Goal: Answer question/provide support

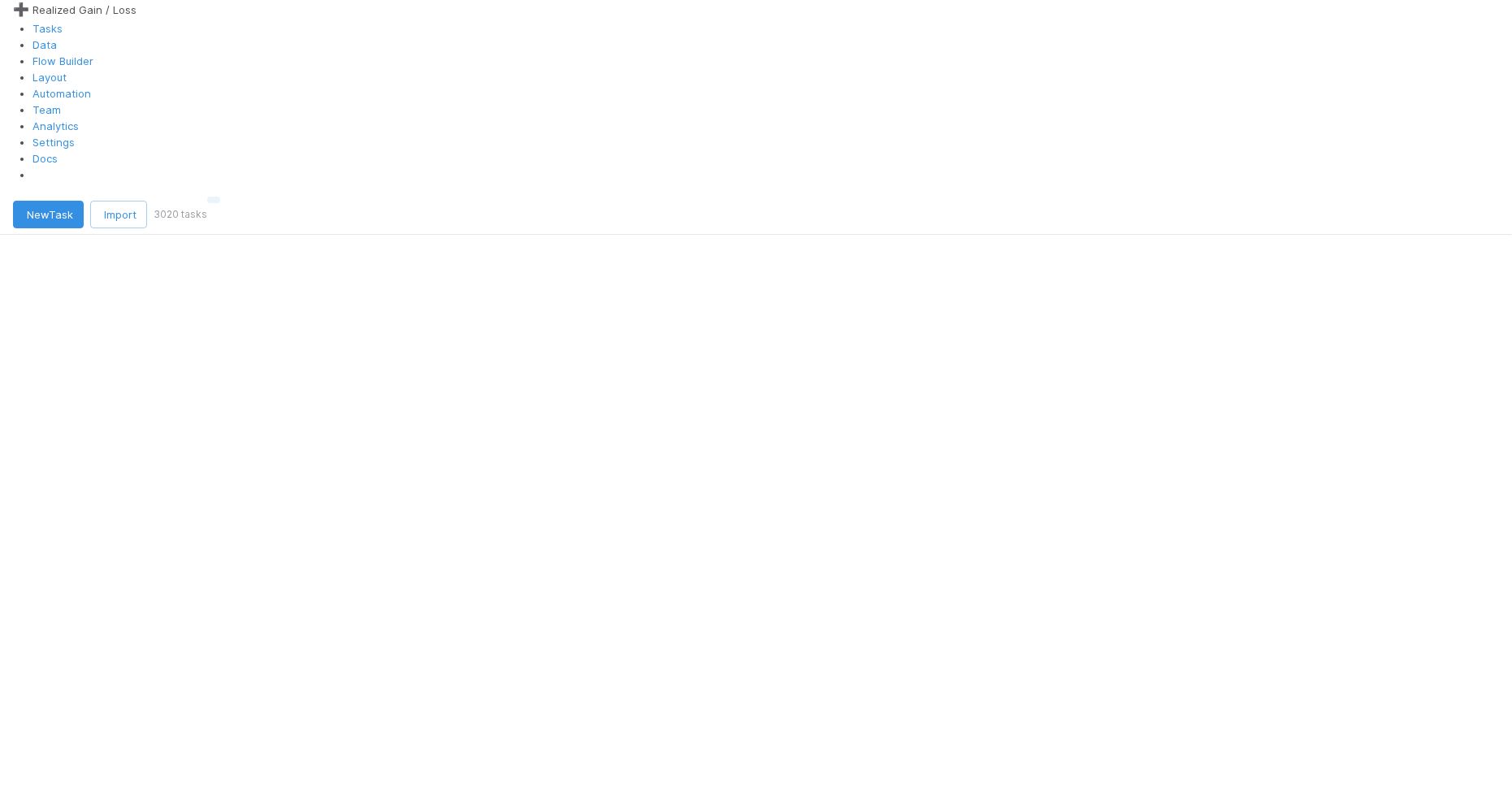
scroll to position [607, 1118]
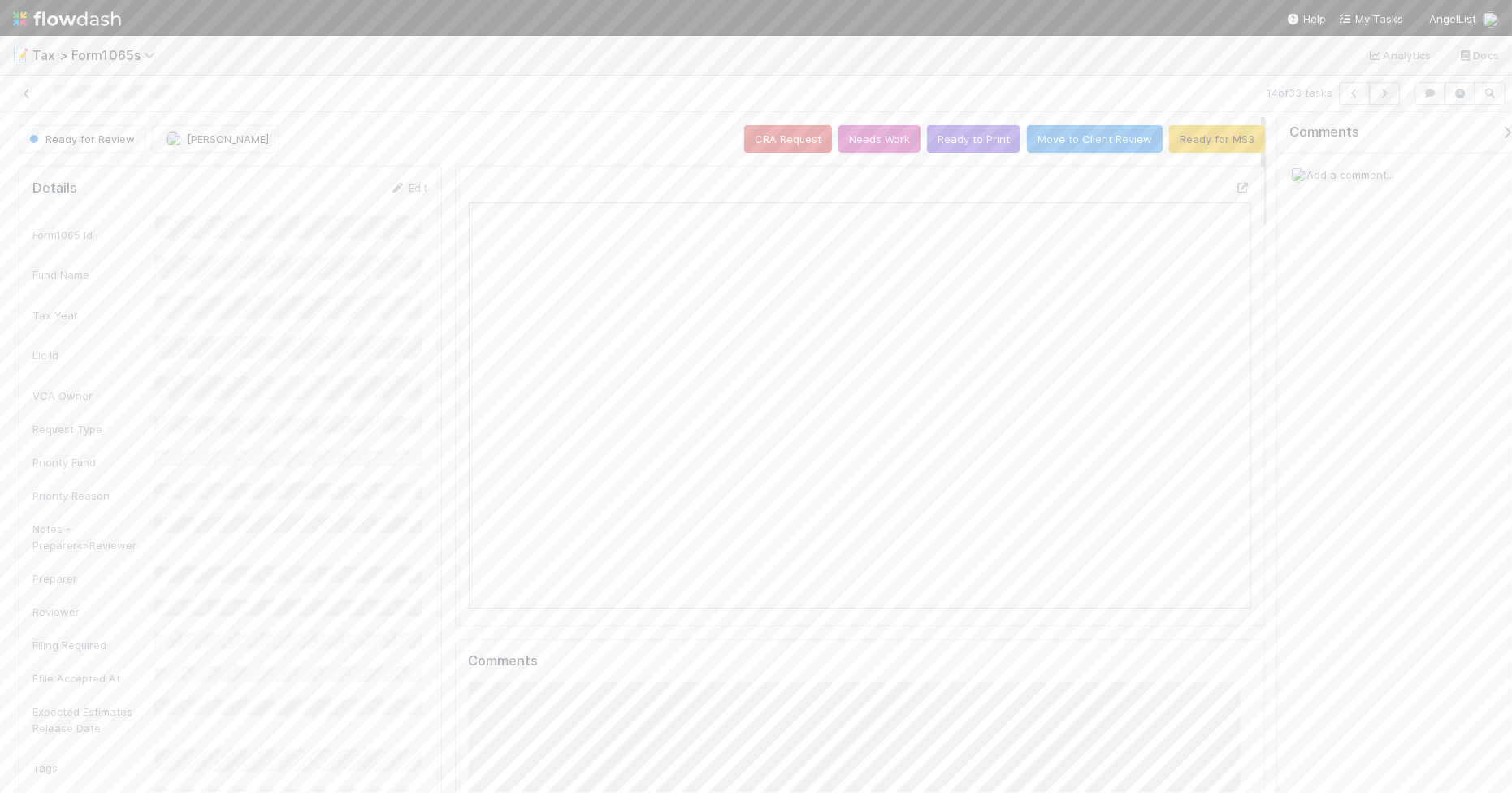
click at [1386, 93] on icon "button" at bounding box center [1384, 93] width 17 height 10
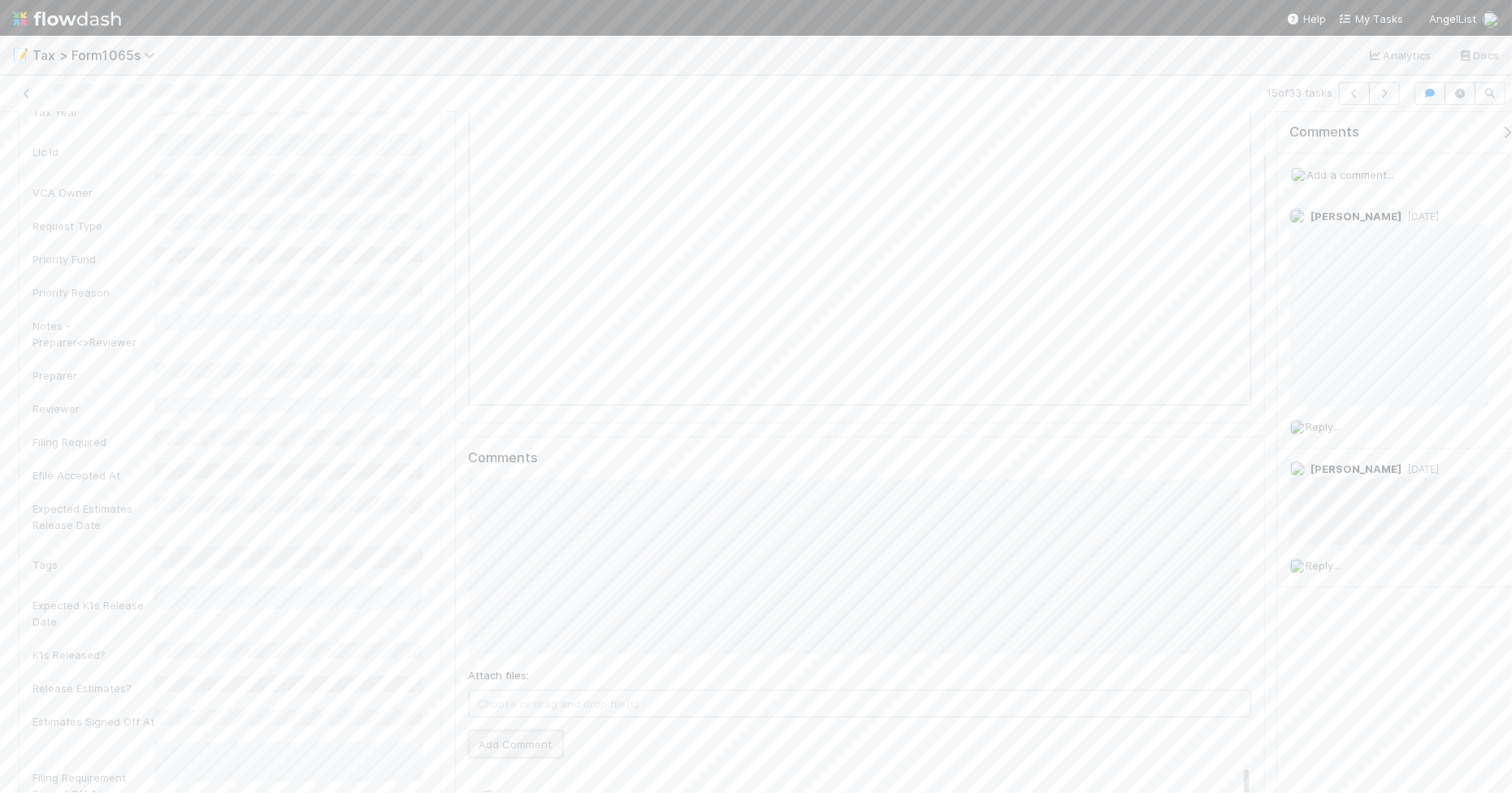
click at [498, 751] on button "Add Comment" at bounding box center [515, 744] width 94 height 27
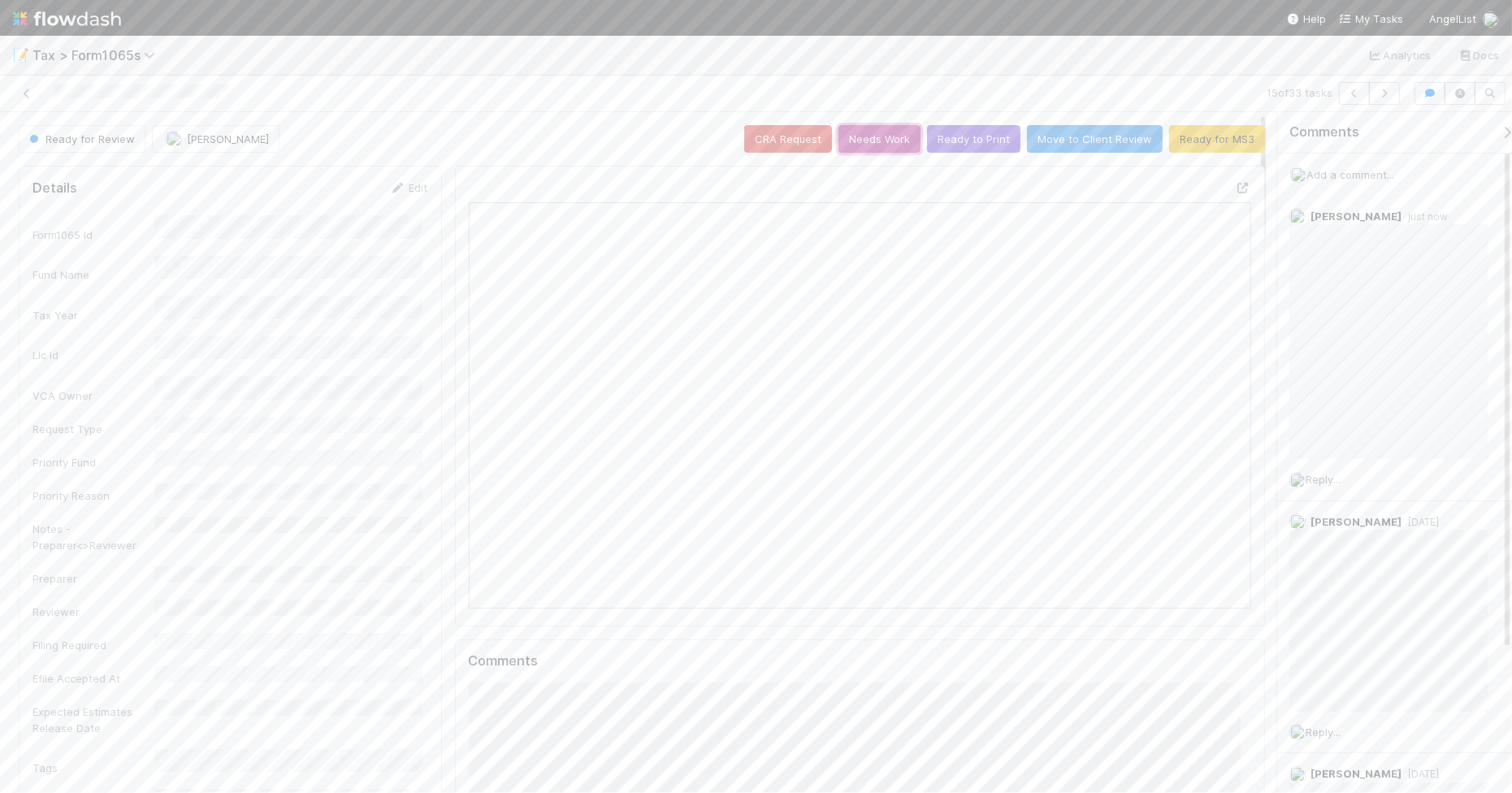
click at [875, 142] on button "Needs Work" at bounding box center [879, 139] width 82 height 27
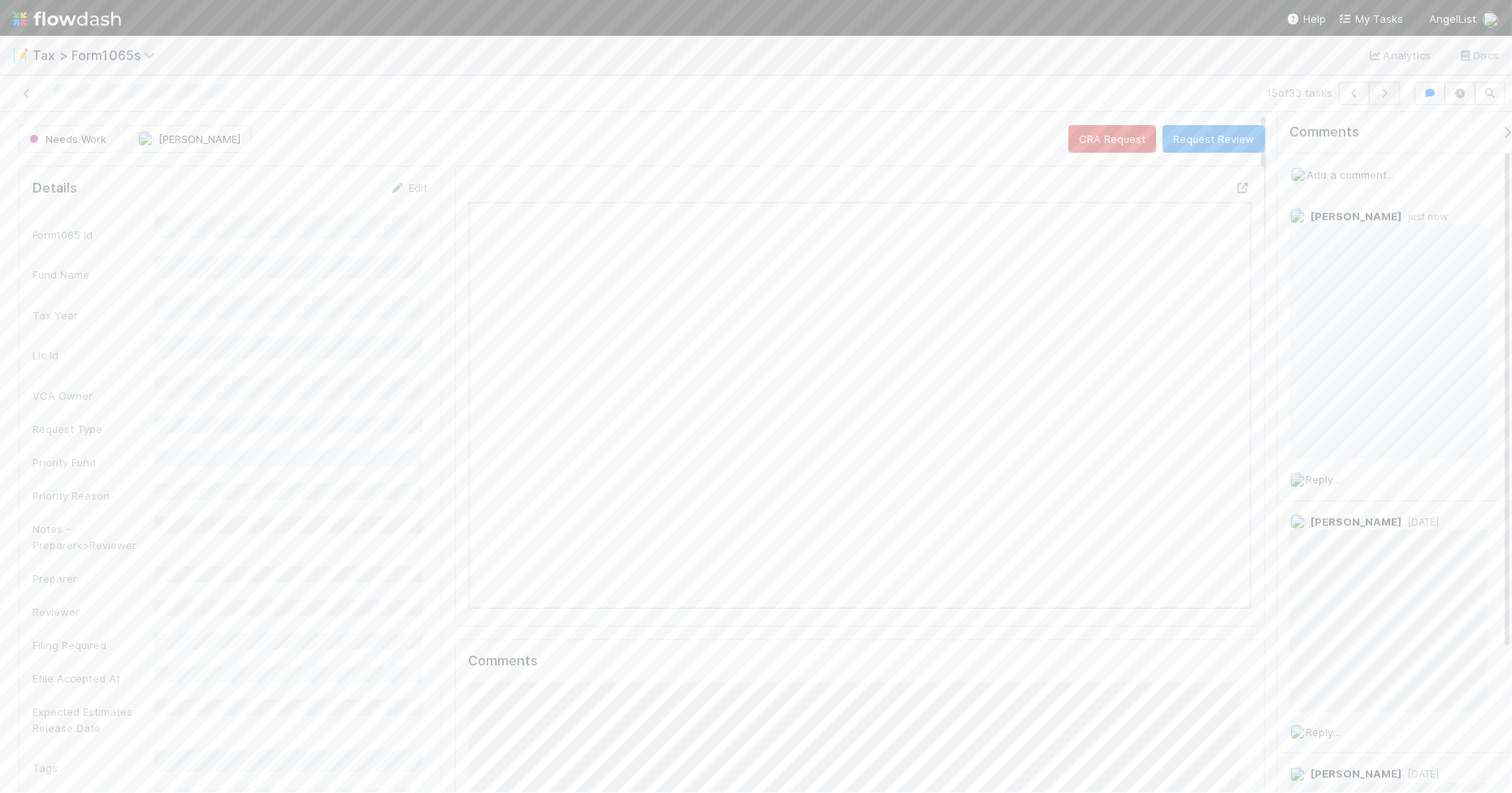
click at [1387, 97] on icon "button" at bounding box center [1384, 93] width 17 height 10
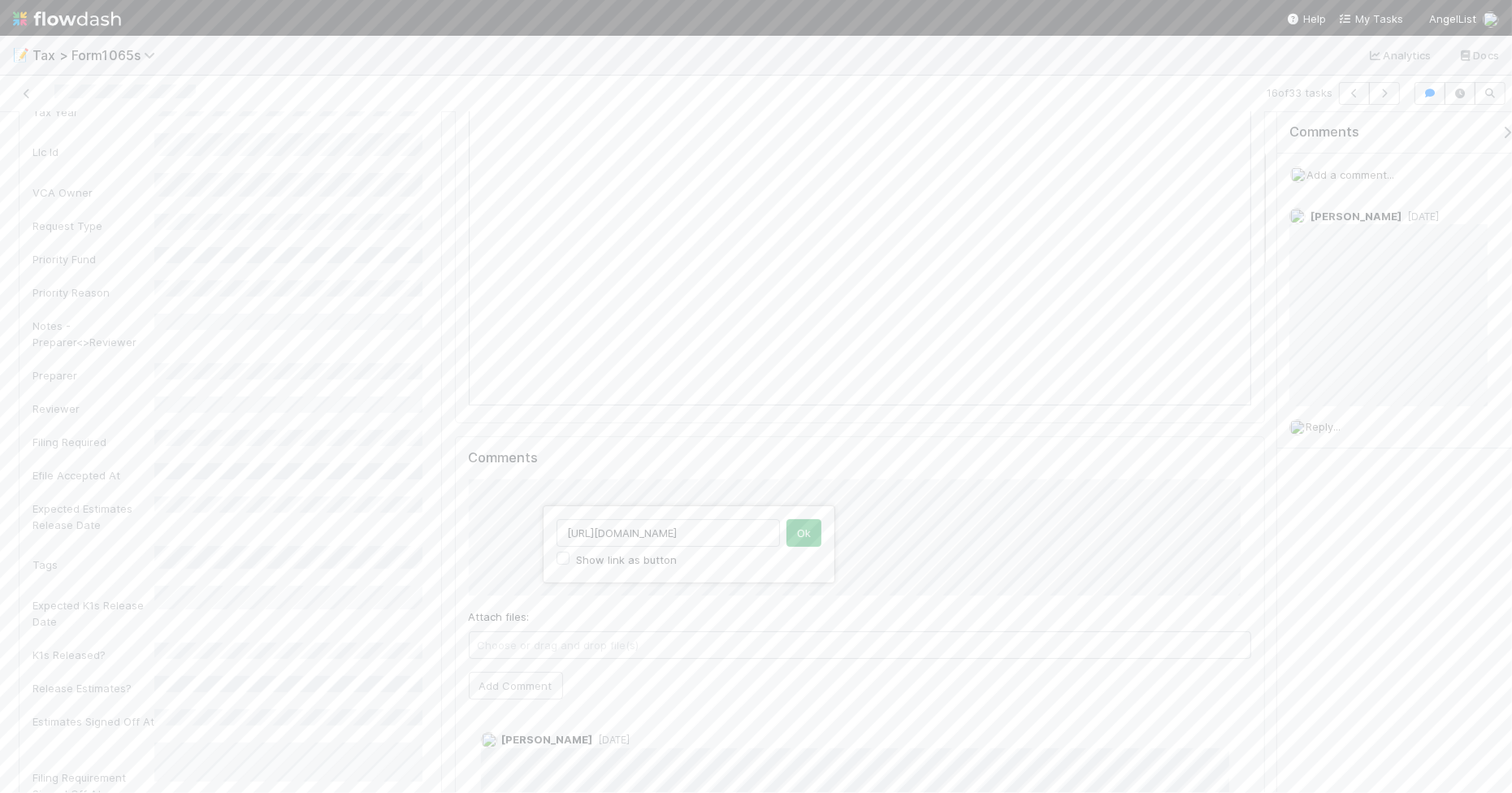
drag, startPoint x: 772, startPoint y: 529, endPoint x: 558, endPoint y: 534, distance: 214.1
click at [558, 534] on input "[URL][DOMAIN_NAME]" at bounding box center [669, 533] width 223 height 27
click at [805, 545] on button "Ok" at bounding box center [804, 533] width 35 height 27
click at [499, 687] on button "Add Comment" at bounding box center [515, 685] width 94 height 27
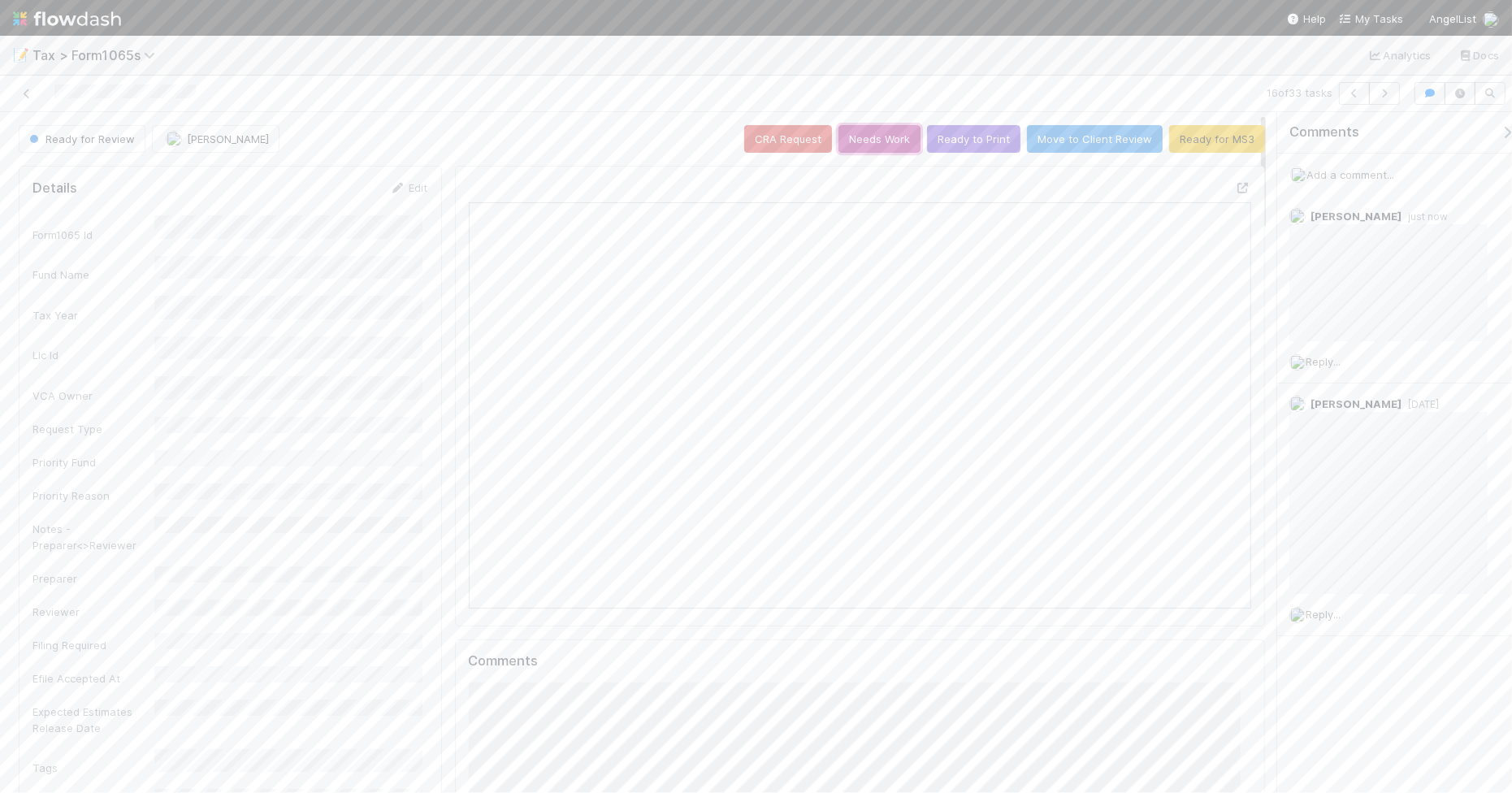
click at [890, 139] on button "Needs Work" at bounding box center [879, 139] width 82 height 27
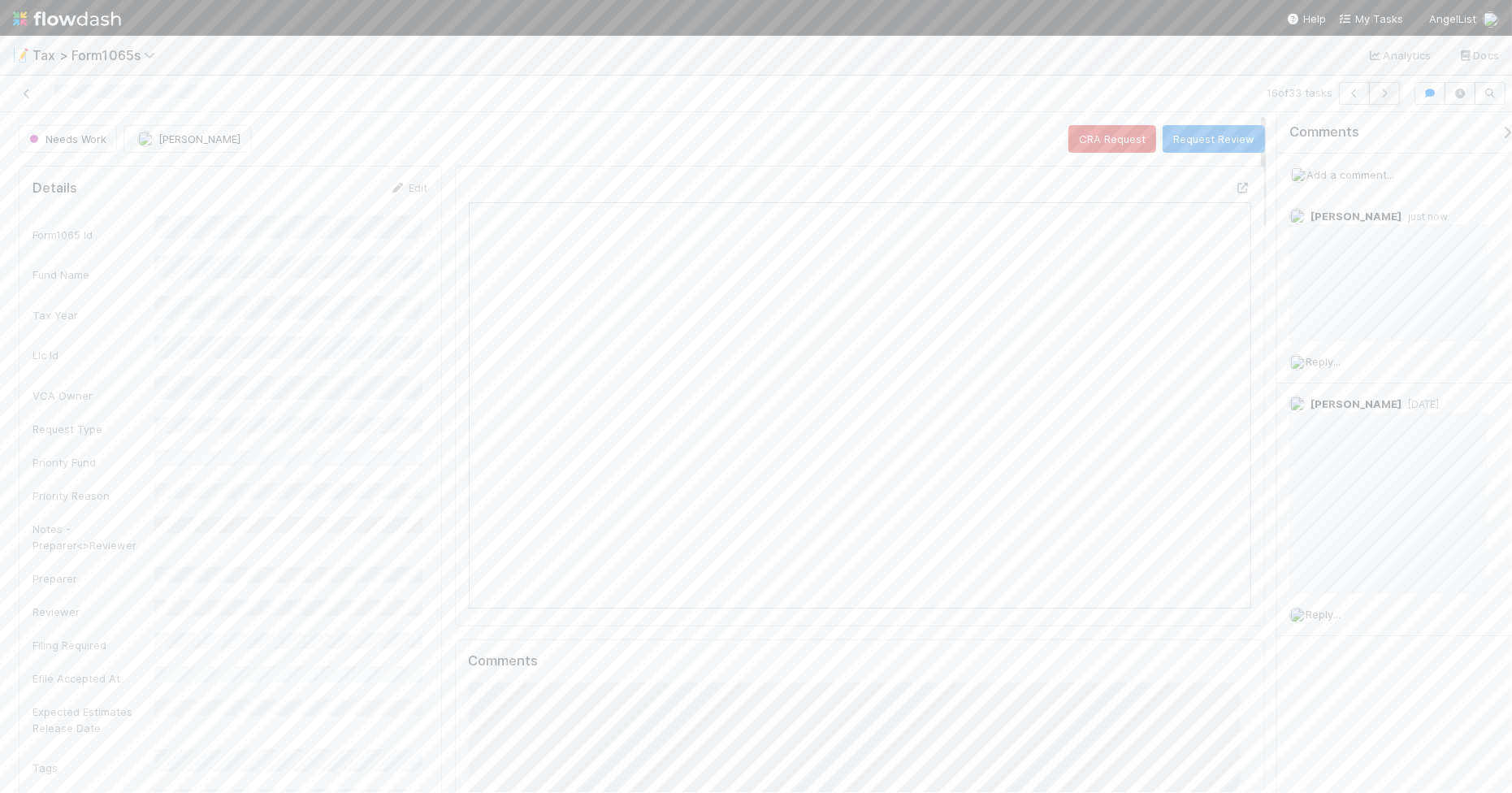
click at [1380, 97] on icon "button" at bounding box center [1384, 93] width 17 height 10
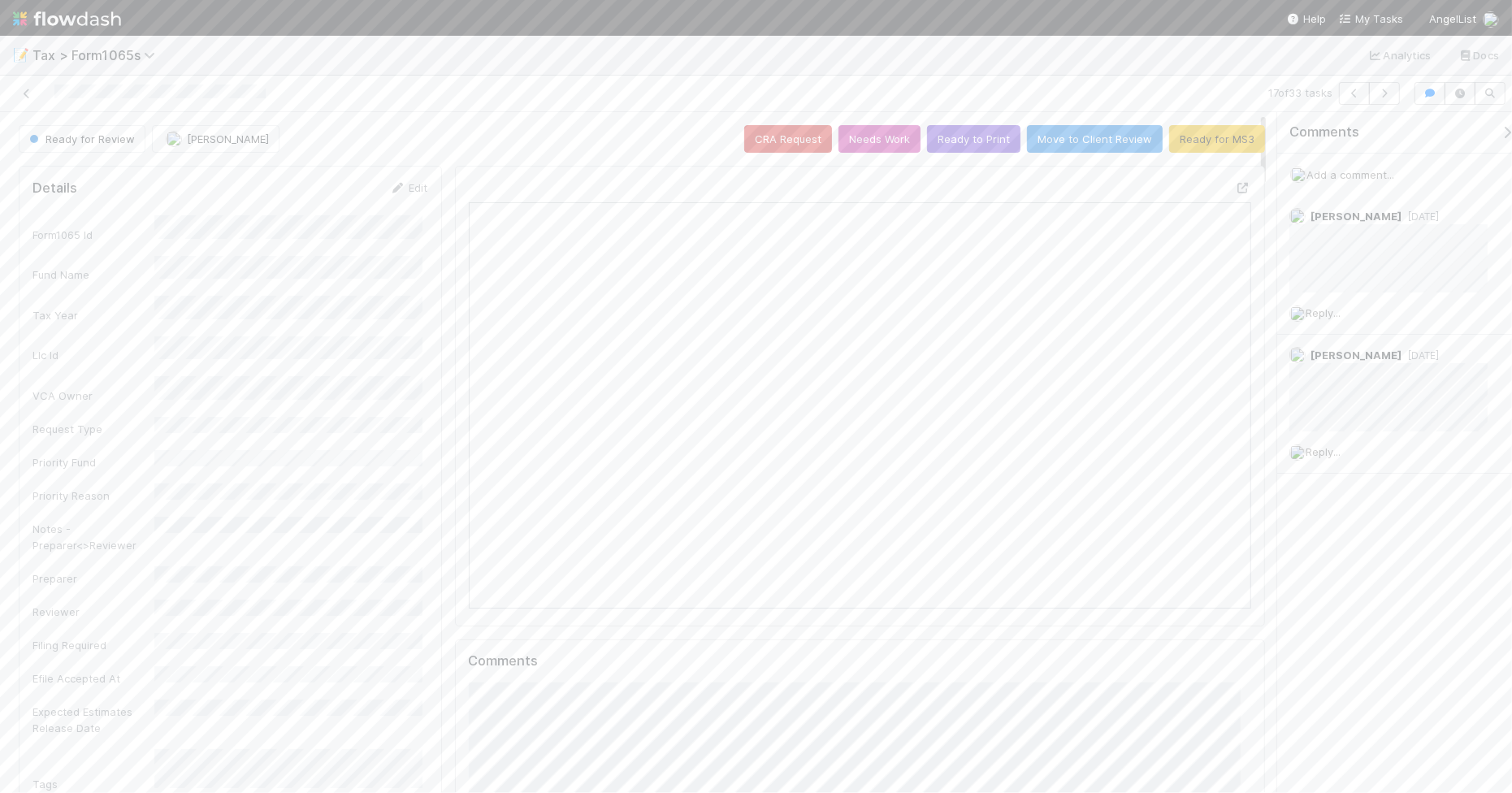
scroll to position [315, 374]
click at [1384, 91] on icon "button" at bounding box center [1384, 93] width 17 height 10
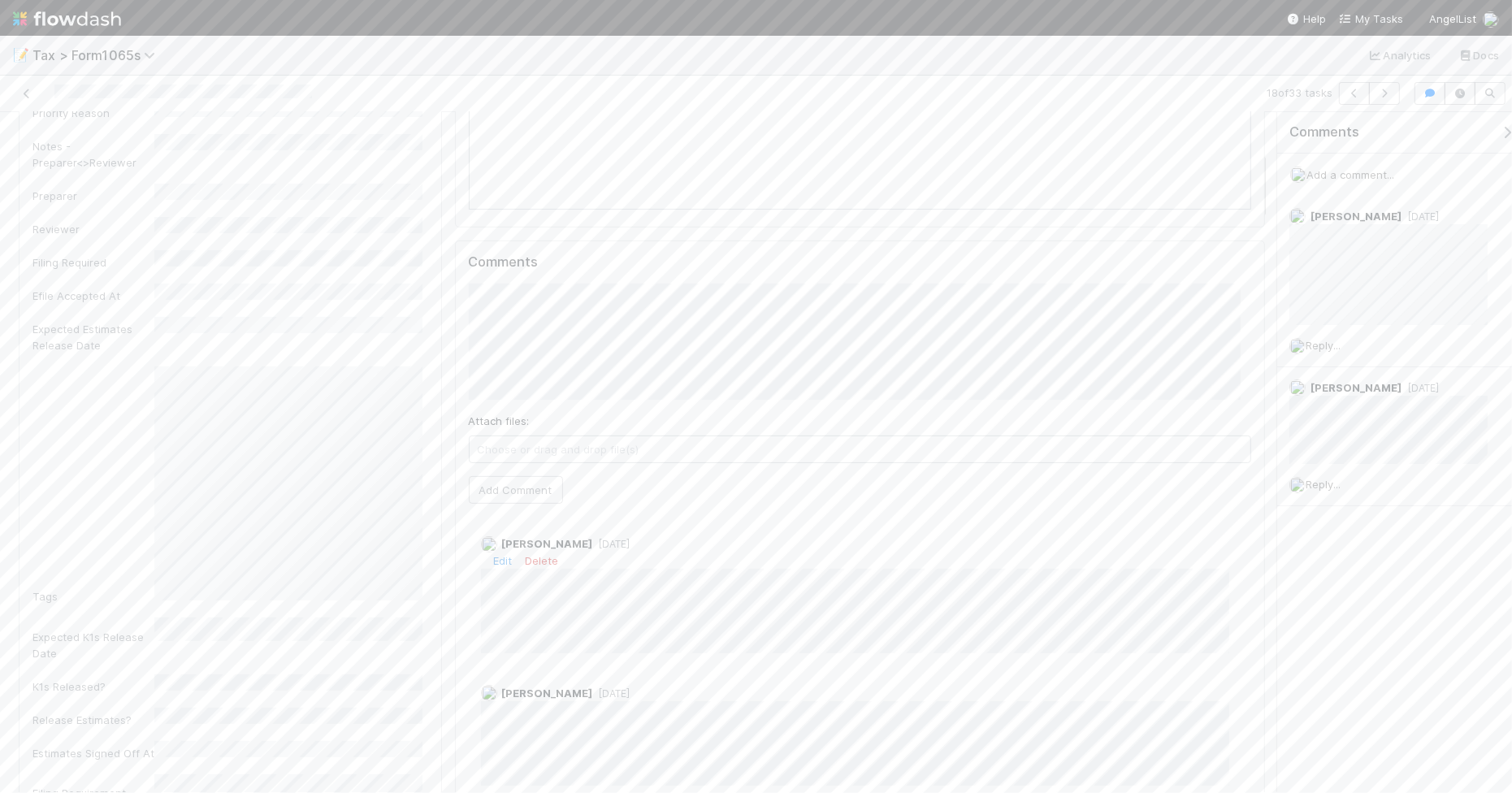
scroll to position [406, 0]
click at [533, 494] on button "Add Comment" at bounding box center [515, 482] width 94 height 27
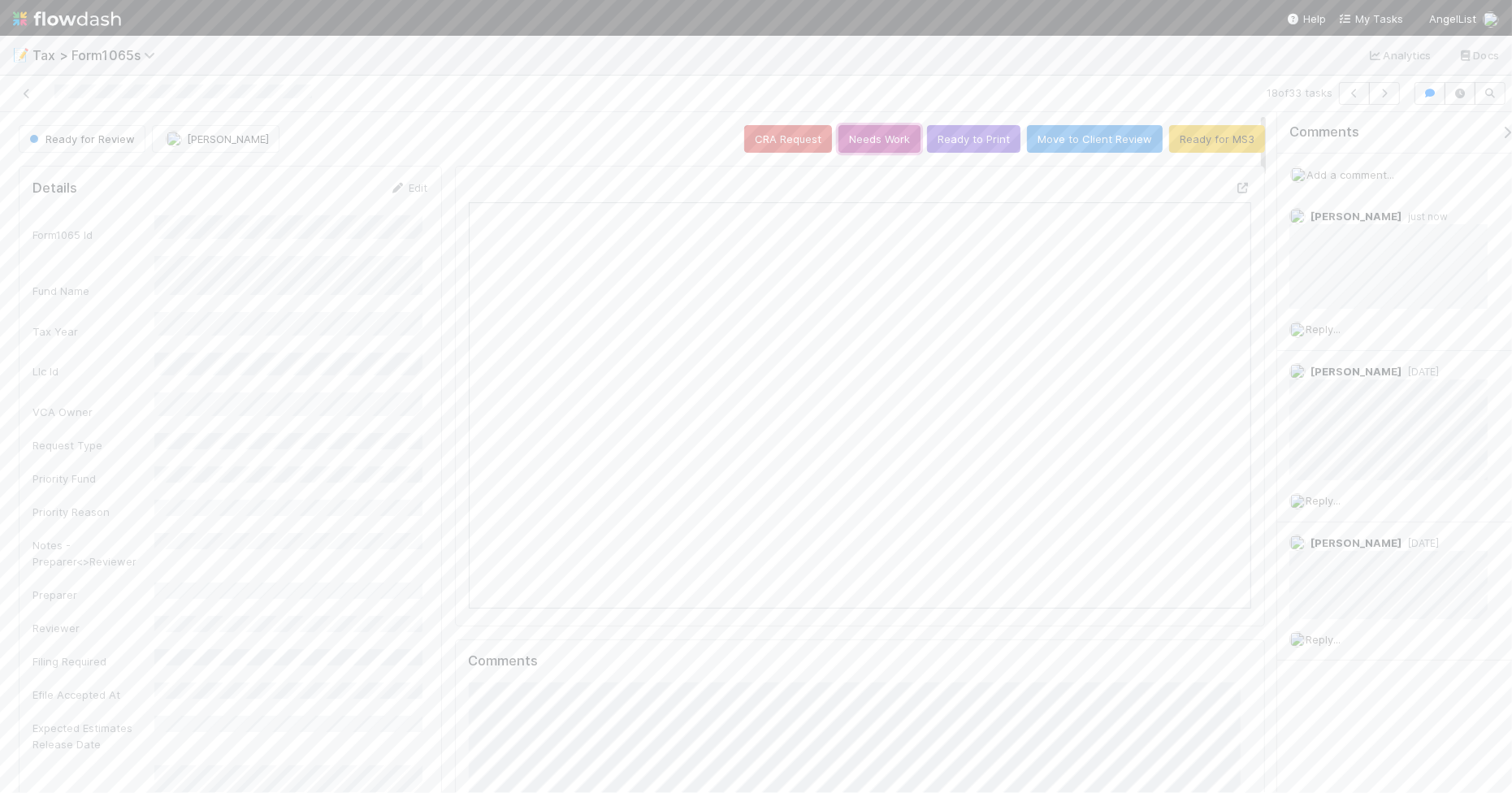
click at [845, 142] on button "Needs Work" at bounding box center [879, 139] width 82 height 27
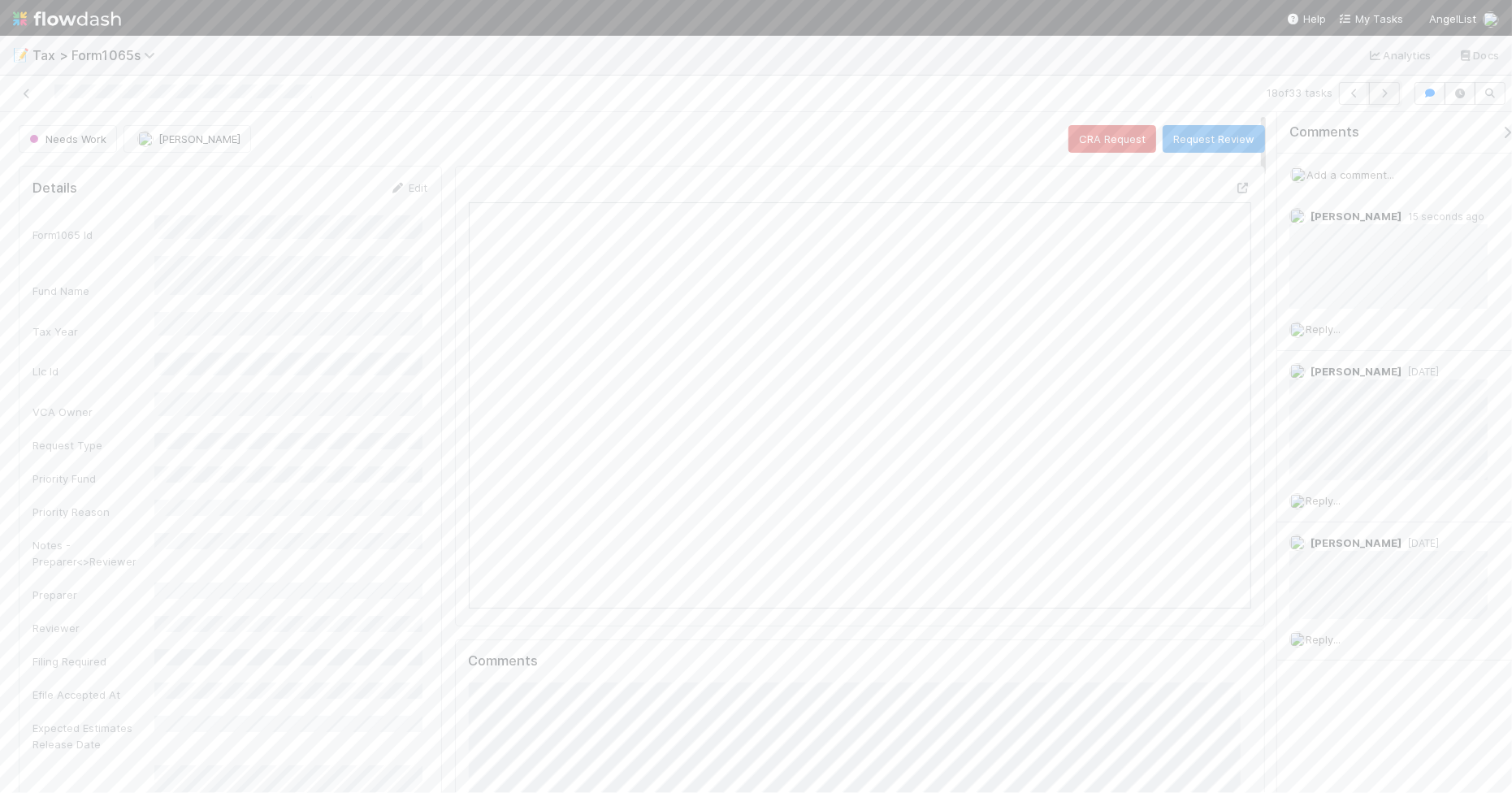
click at [1386, 97] on icon "button" at bounding box center [1384, 93] width 17 height 10
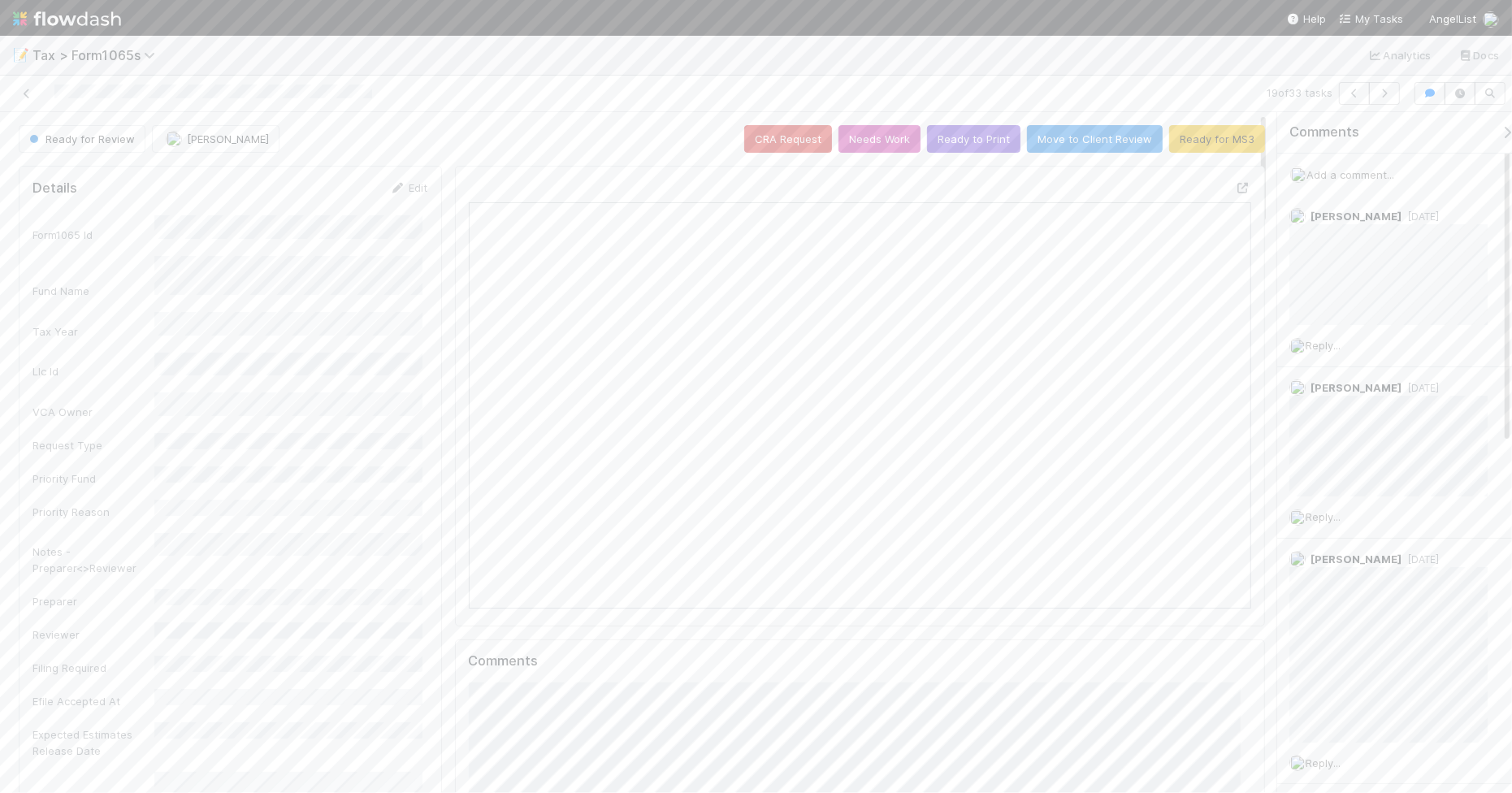
scroll to position [315, 756]
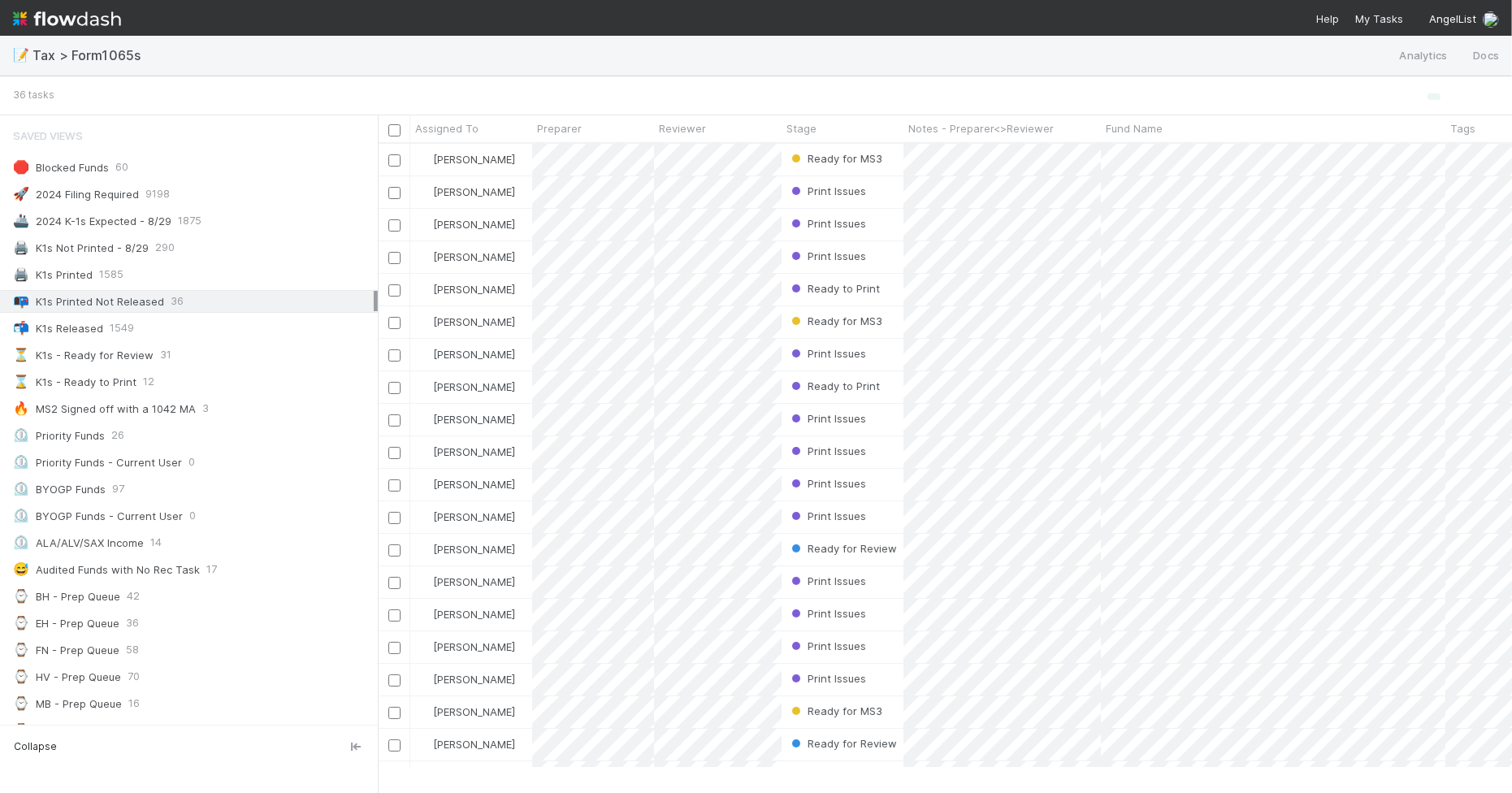
scroll to position [607, 1118]
click at [189, 189] on div "🚀 2024 Filing Required 9198" at bounding box center [192, 194] width 361 height 21
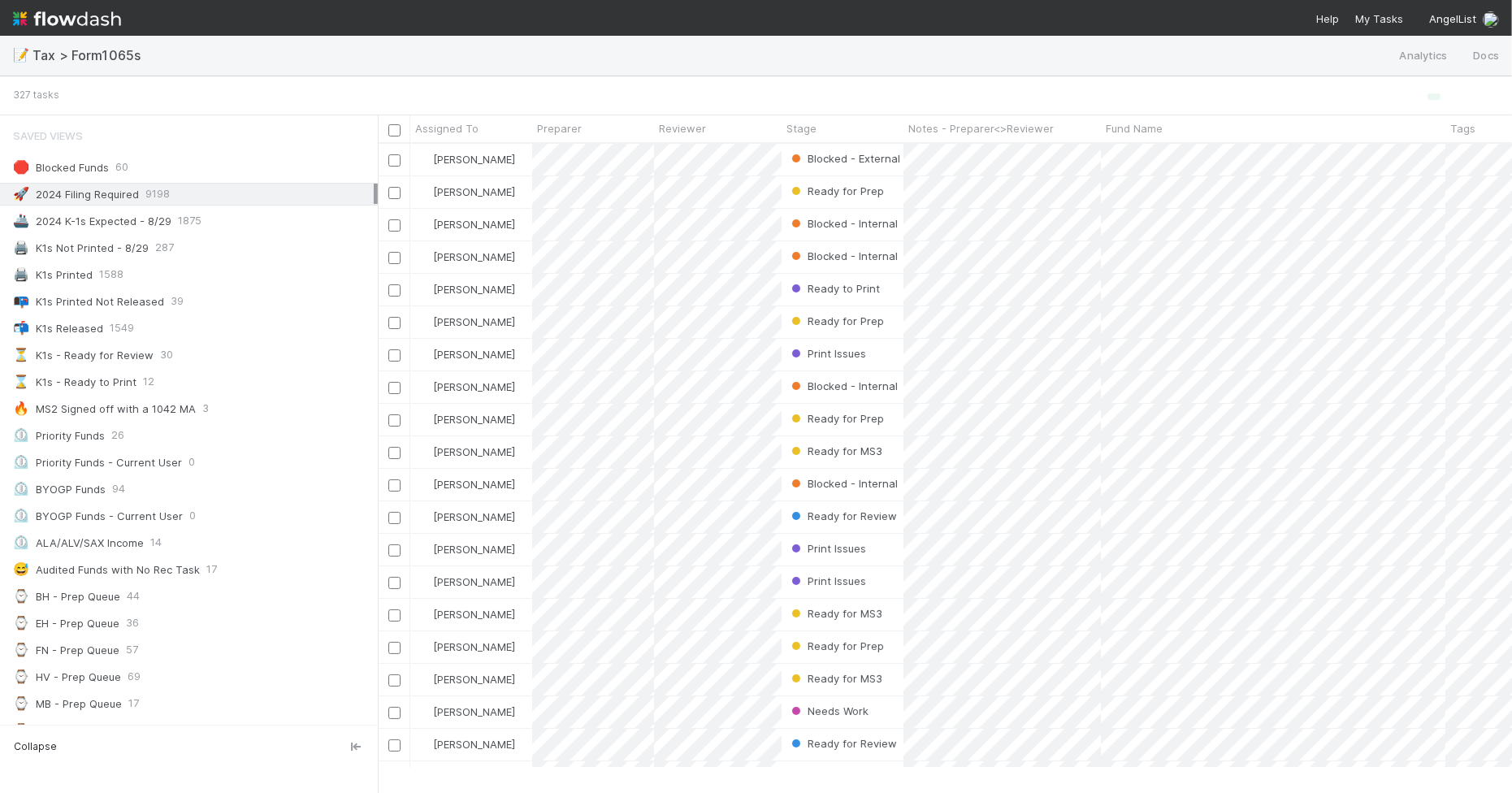
scroll to position [607, 1118]
paste input "Volt Capital Fund I, a series of Volt Funds, LP"
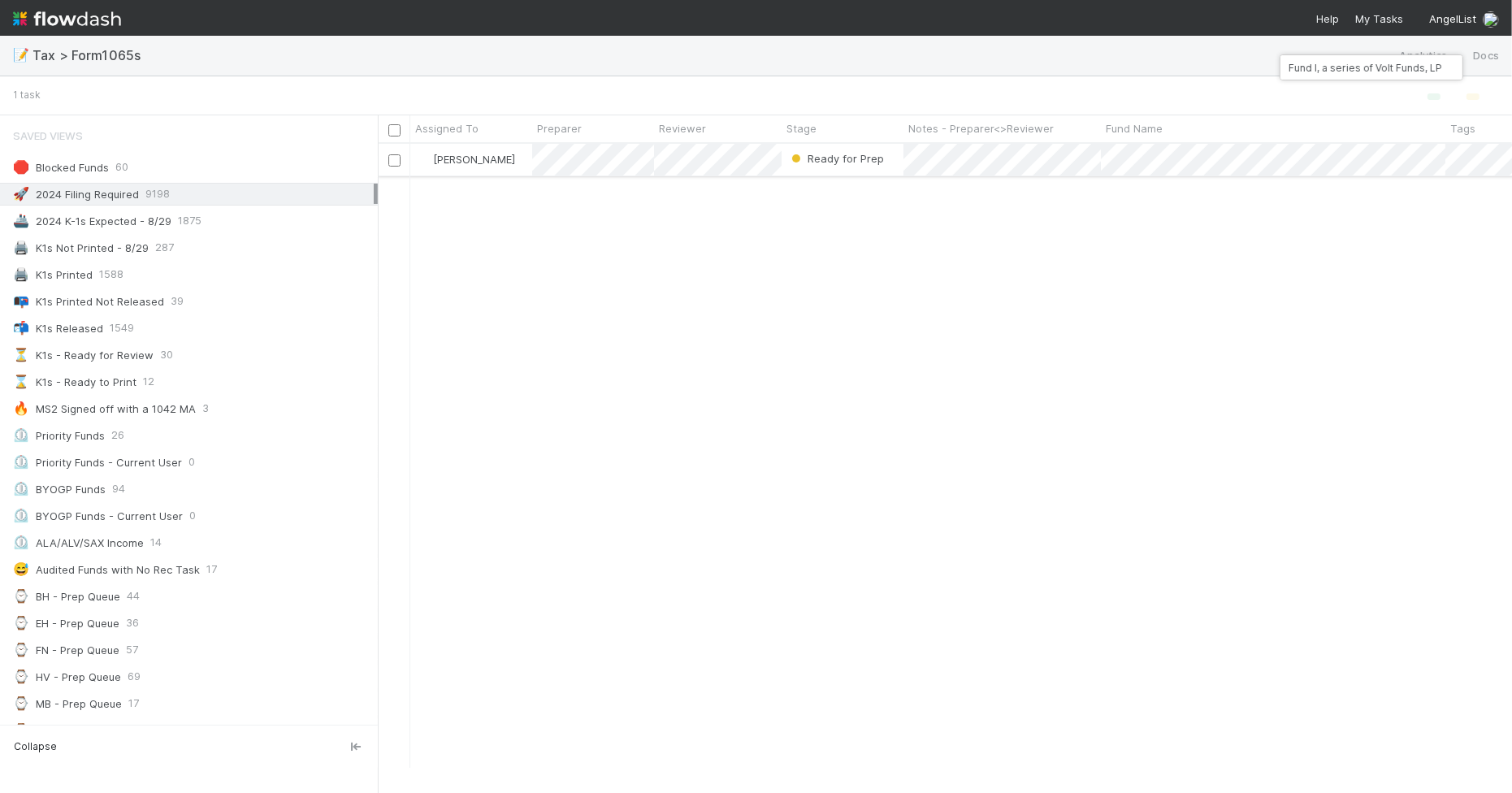
type input "Volt Capital Fund I, a series of Volt Funds, LP"
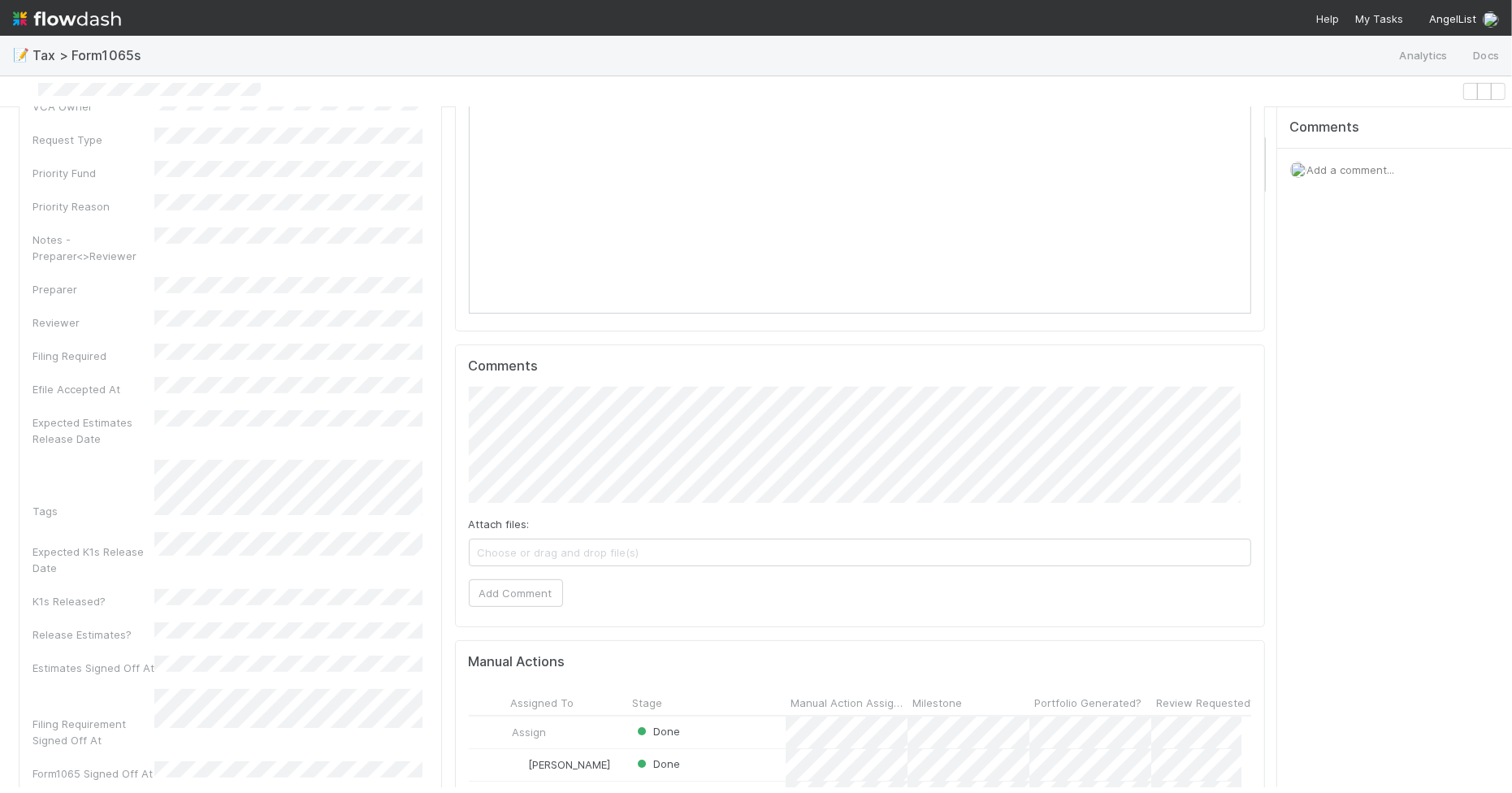
scroll to position [305, 0]
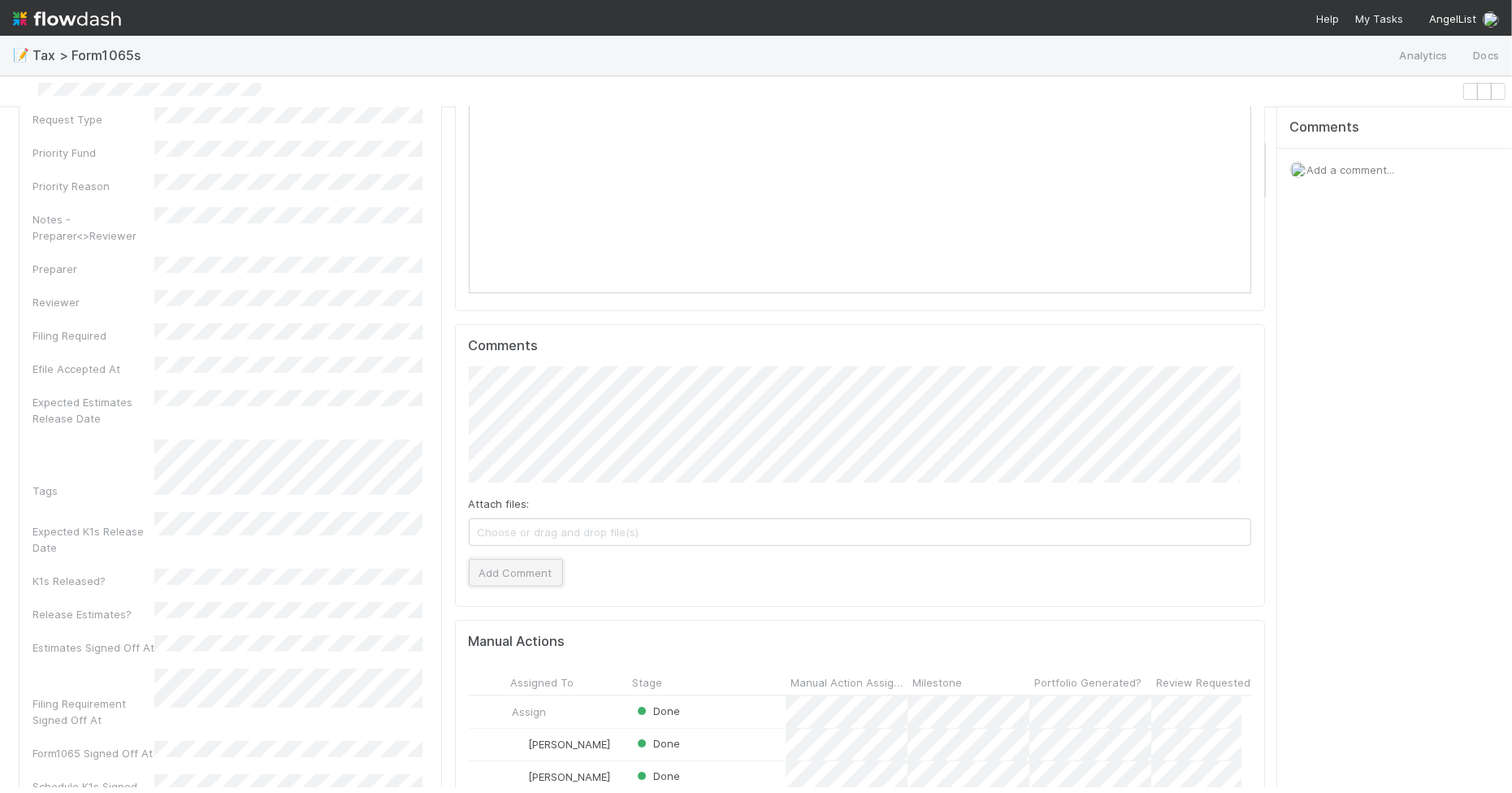
click at [506, 587] on button "Add Comment" at bounding box center [515, 572] width 94 height 27
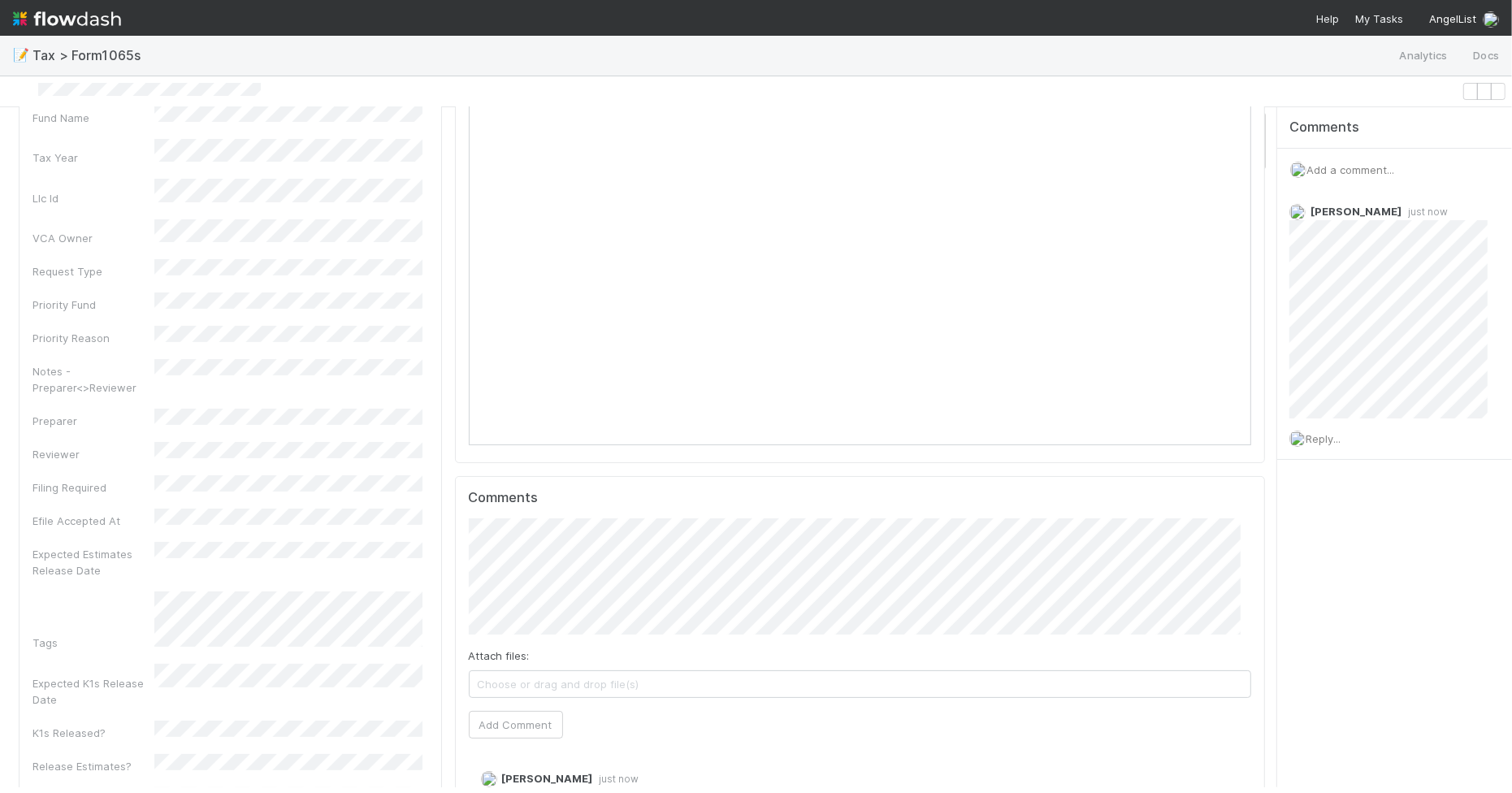
scroll to position [0, 0]
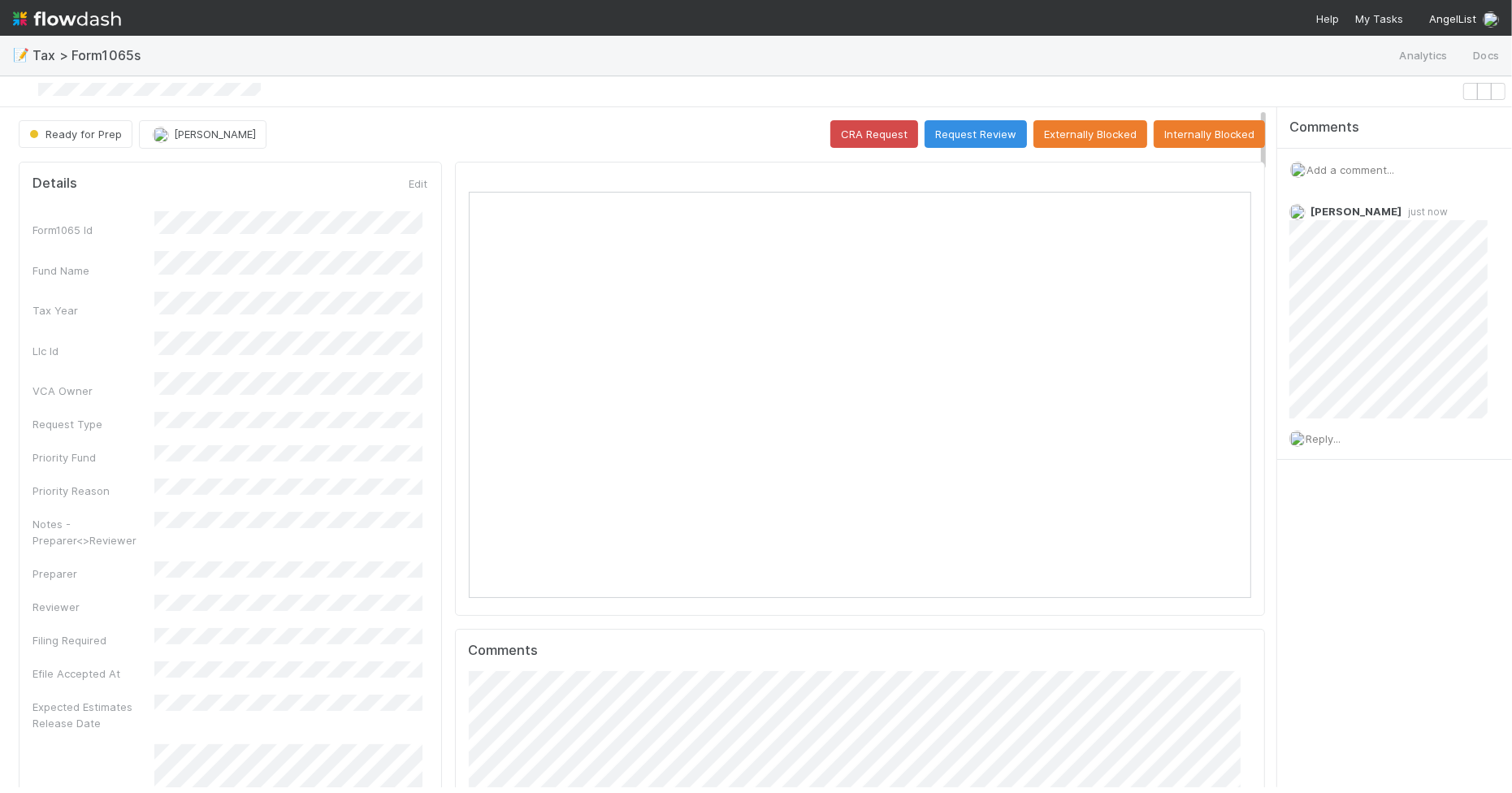
click at [18, 91] on icon at bounding box center [18, 91] width 0 height 0
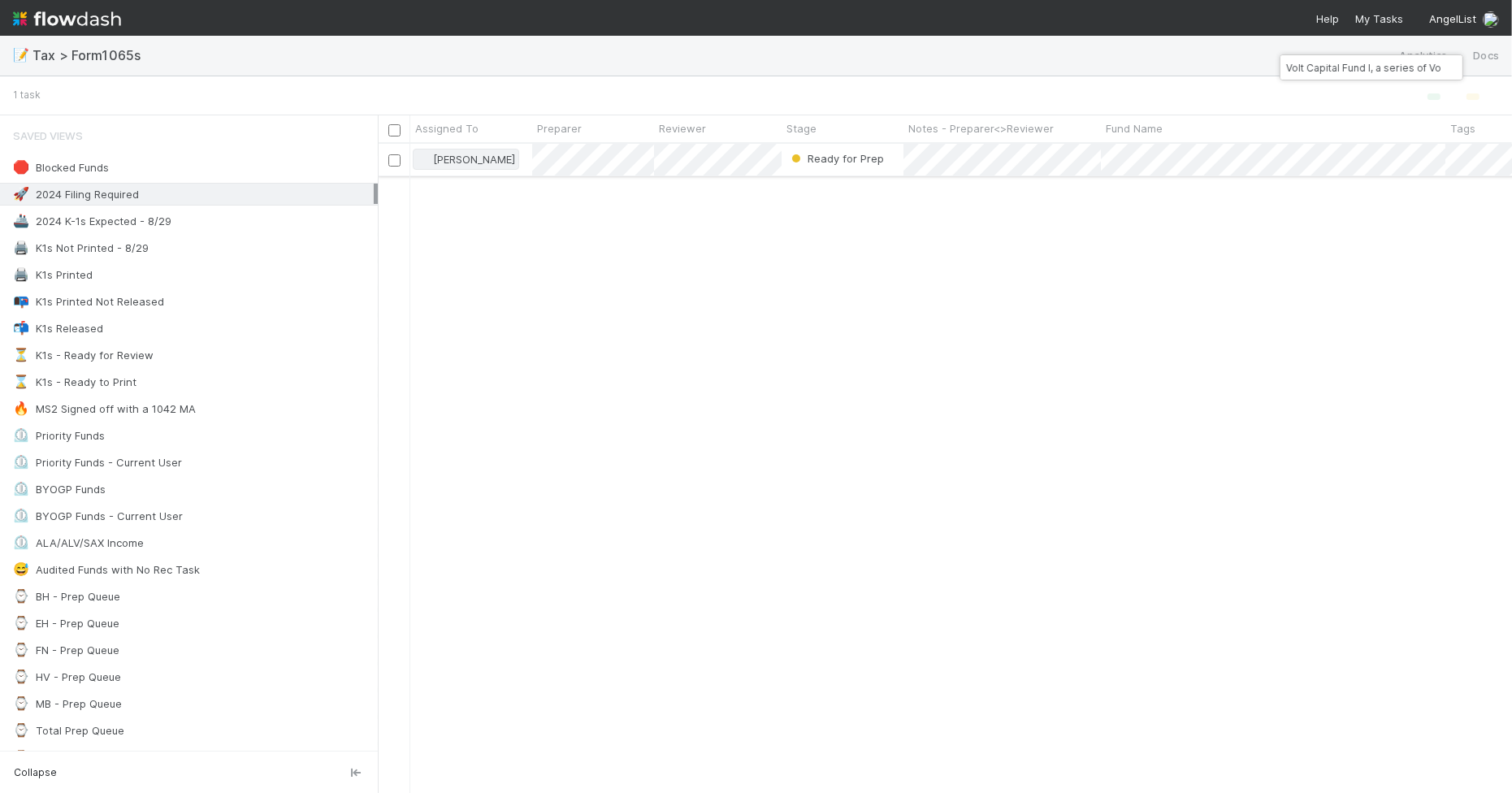
scroll to position [634, 1118]
click at [1455, 67] on icon "button" at bounding box center [1455, 67] width 0 height 0
